Goal: Navigation & Orientation: Find specific page/section

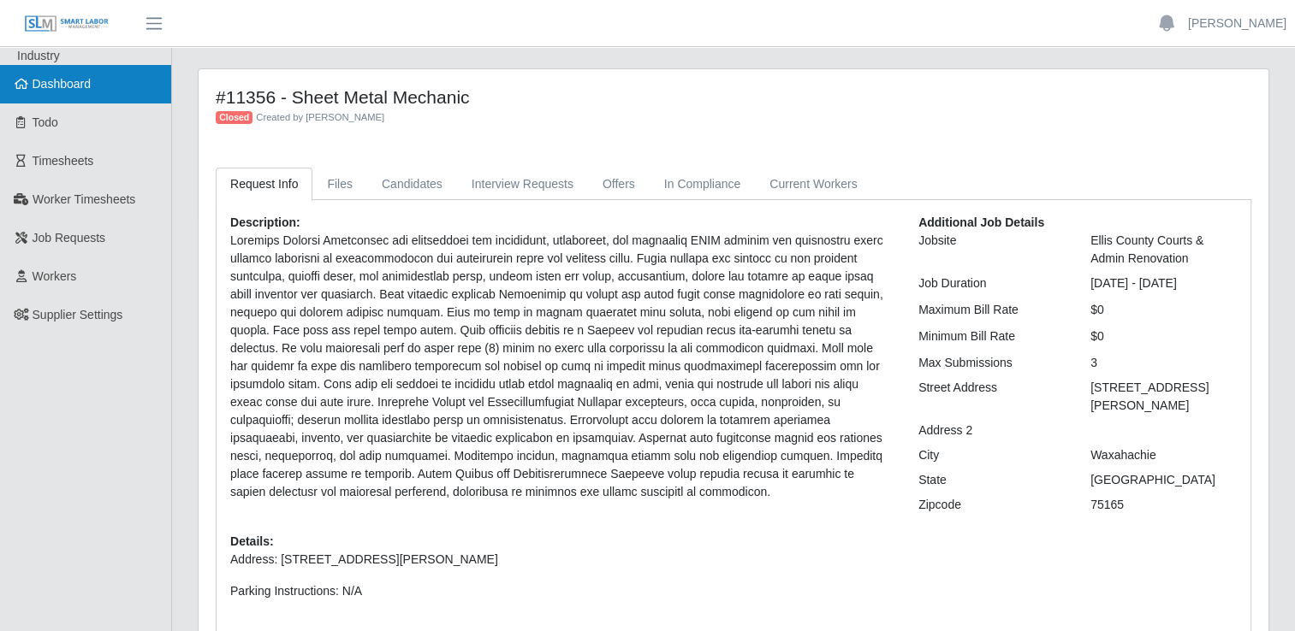
click at [39, 85] on span "Dashboard" at bounding box center [62, 84] width 59 height 14
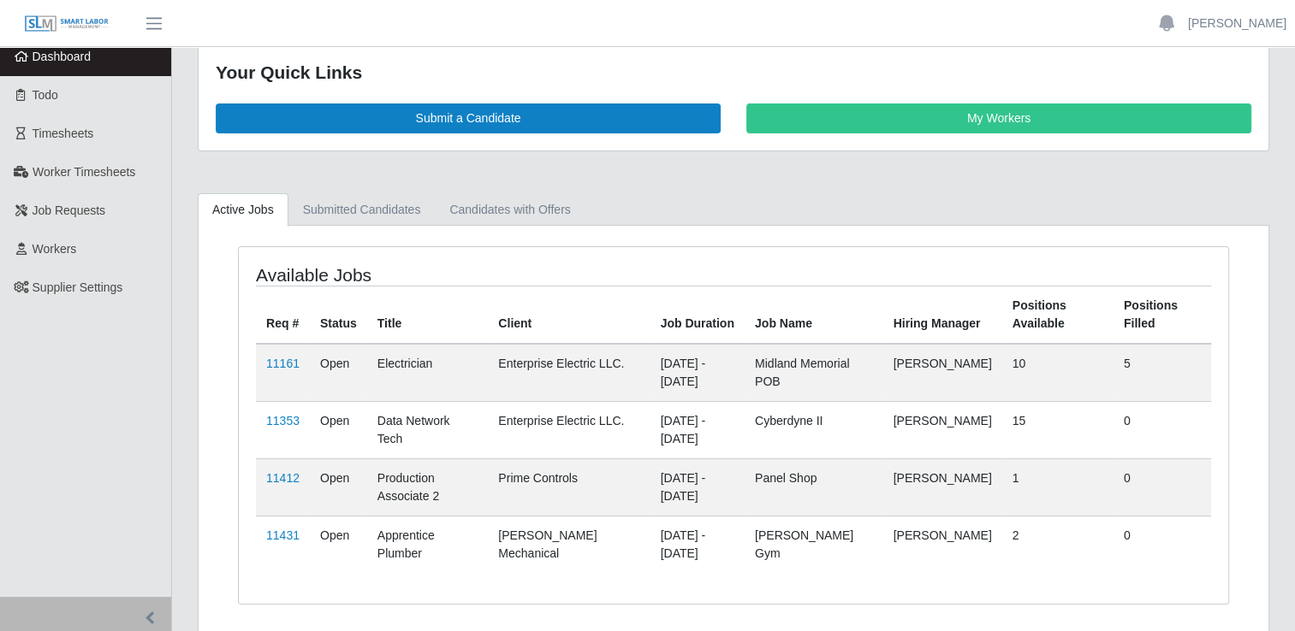
scroll to position [75, 0]
